Goal: Information Seeking & Learning: Learn about a topic

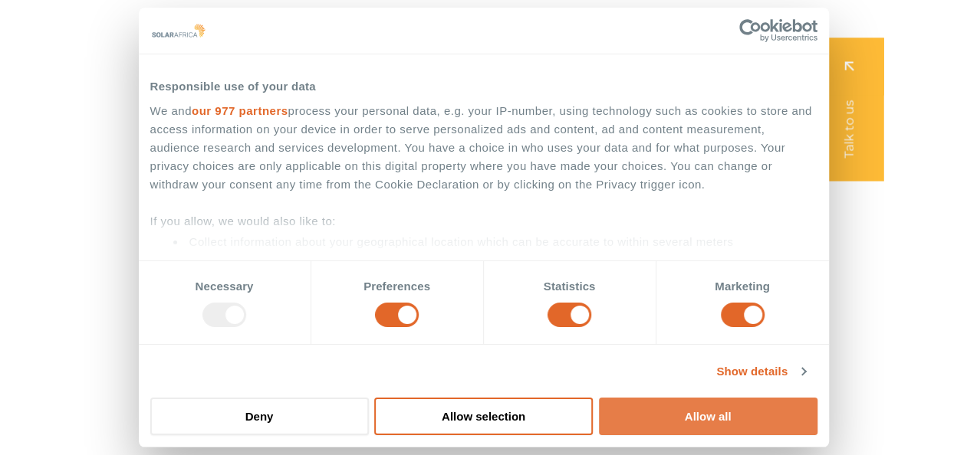
click at [673, 420] on button "Allow all" at bounding box center [708, 417] width 219 height 38
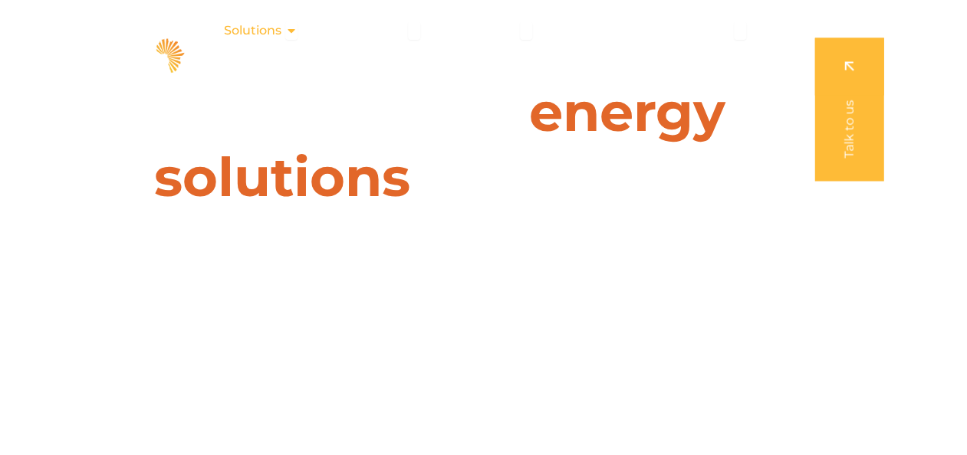
click at [262, 29] on span "Solutions" at bounding box center [253, 30] width 58 height 18
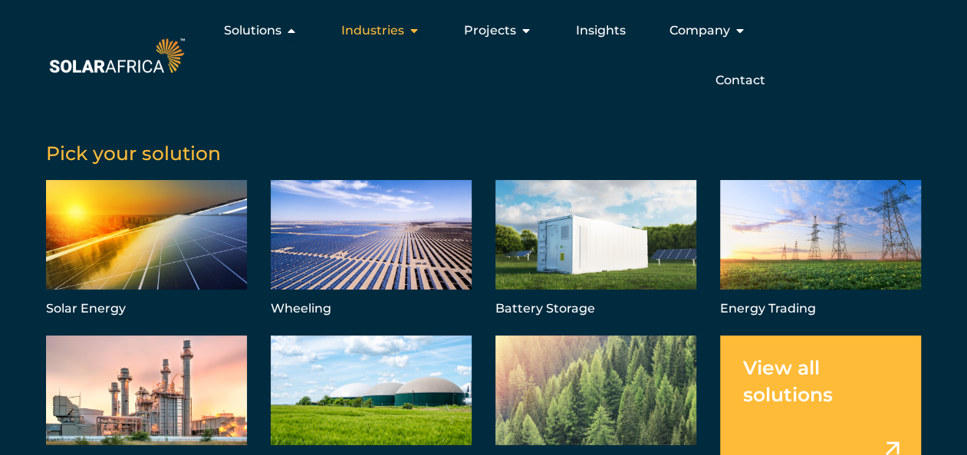
click at [354, 33] on span "Industries" at bounding box center [372, 30] width 63 height 18
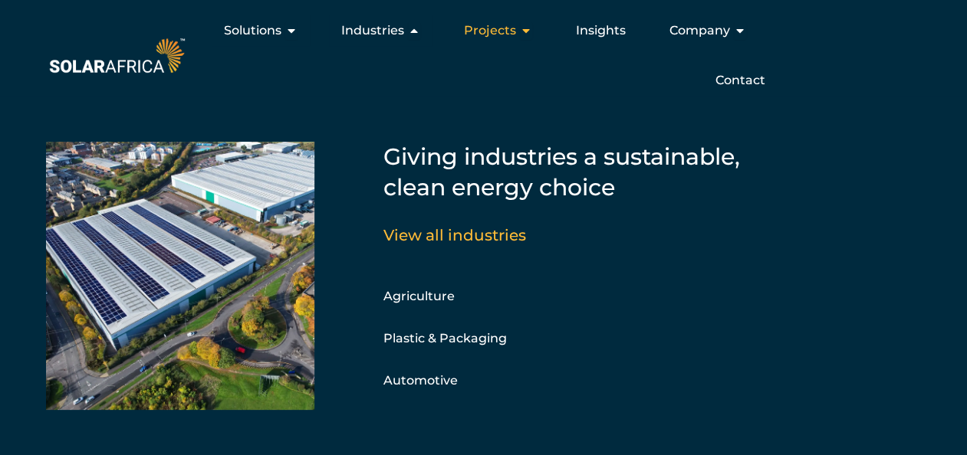
click at [481, 29] on span "Projects" at bounding box center [490, 30] width 52 height 18
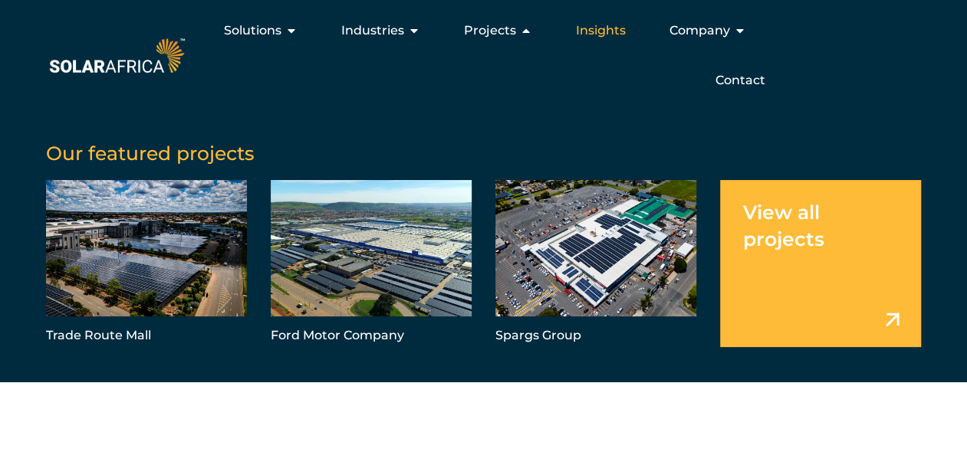
click at [593, 31] on span "Insights" at bounding box center [601, 30] width 50 height 18
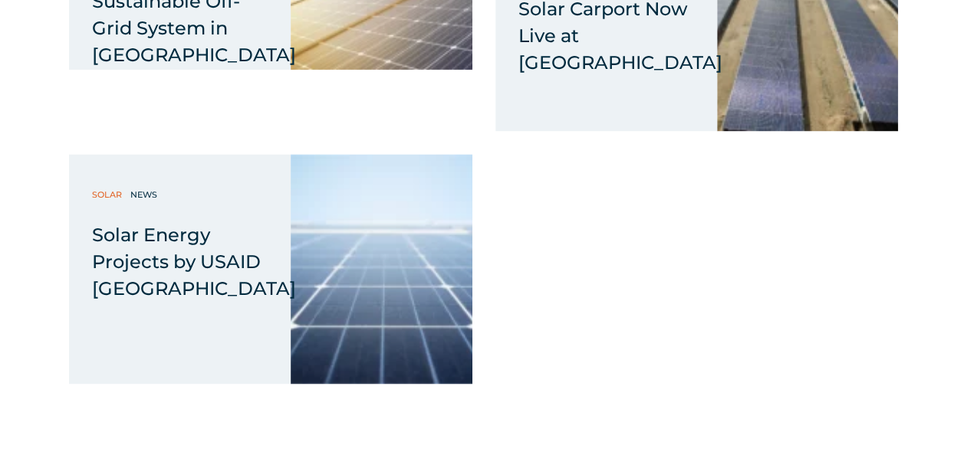
scroll to position [10324, 0]
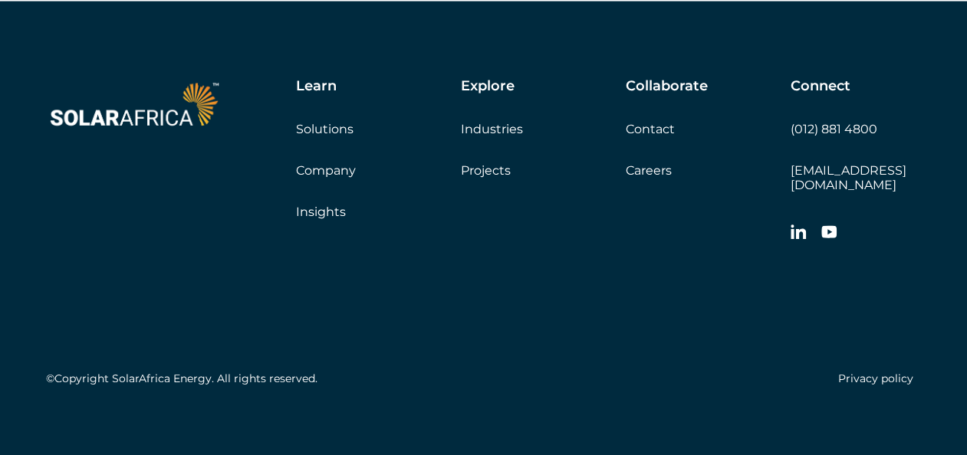
click at [638, 165] on link "Careers" at bounding box center [649, 170] width 46 height 15
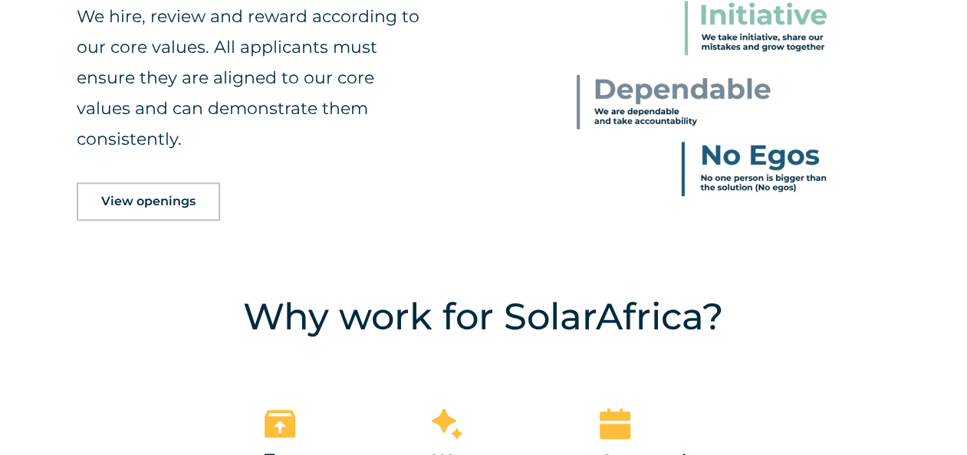
scroll to position [797, 0]
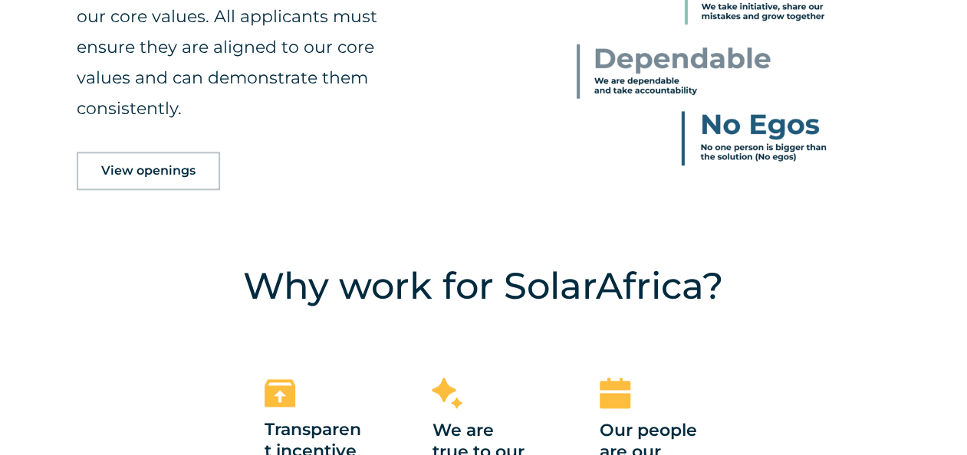
click at [130, 165] on span "View openings" at bounding box center [148, 171] width 94 height 12
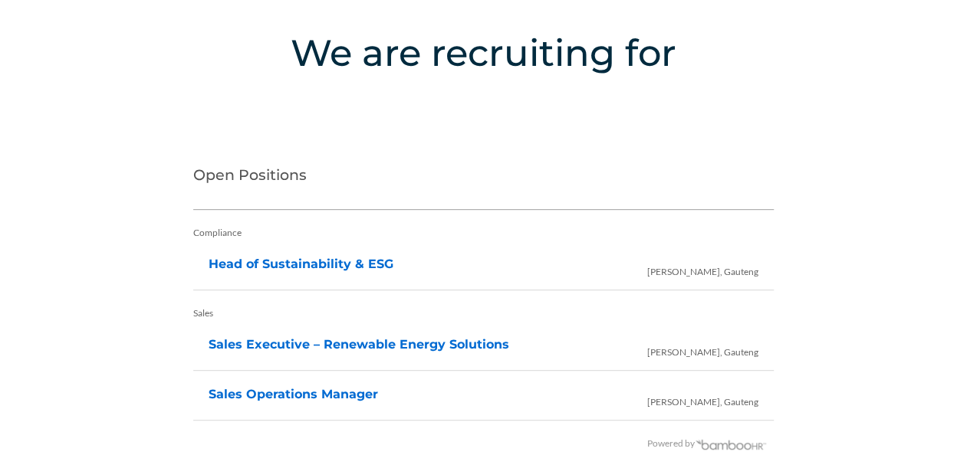
scroll to position [3162, 0]
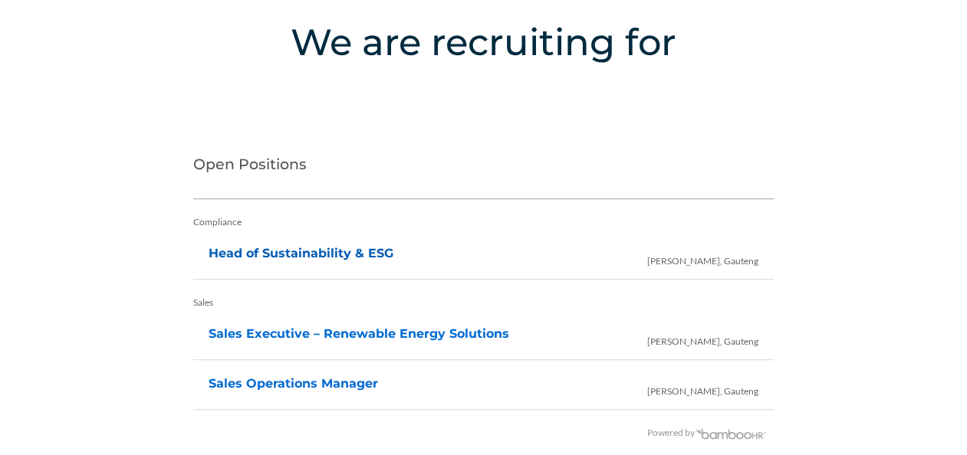
click at [265, 255] on link "Head of Sustainability & ESG" at bounding box center [301, 253] width 185 height 15
